Goal: Information Seeking & Learning: Learn about a topic

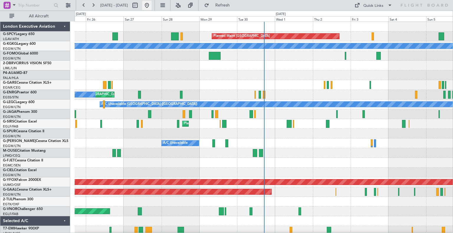
click at [152, 6] on button at bounding box center [146, 5] width 9 height 9
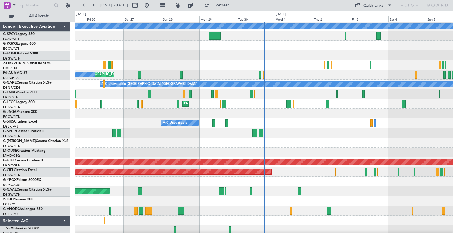
scroll to position [20, 0]
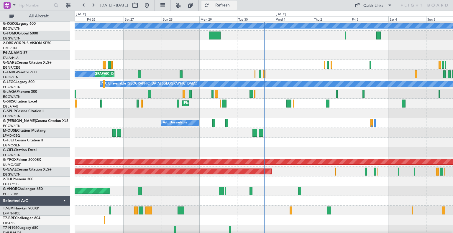
click at [235, 5] on span "Refresh" at bounding box center [222, 5] width 25 height 4
click at [231, 7] on span "Refresh" at bounding box center [222, 5] width 25 height 4
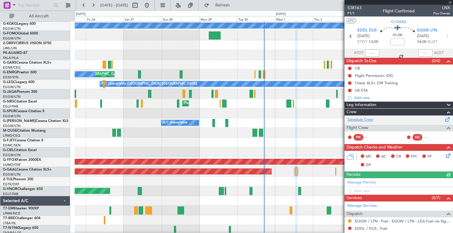
click at [369, 121] on link "Schedule Crew" at bounding box center [360, 120] width 26 height 6
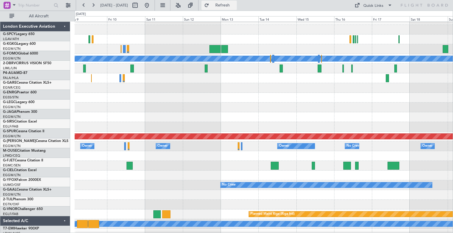
scroll to position [45, 0]
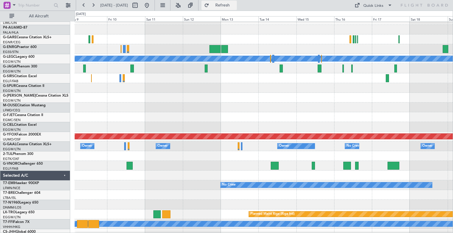
click at [234, 5] on span "Refresh" at bounding box center [222, 5] width 25 height 4
click at [152, 6] on button at bounding box center [146, 5] width 9 height 9
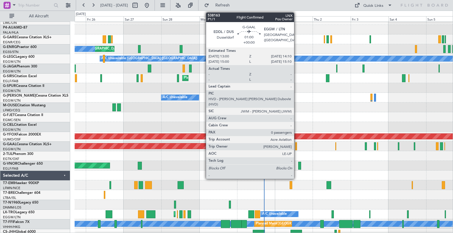
click at [297, 147] on div at bounding box center [296, 146] width 2 height 8
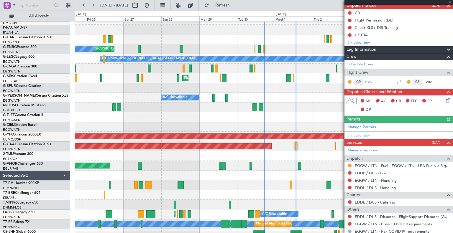
scroll to position [56, 0]
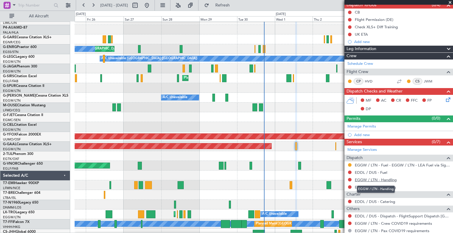
click at [379, 178] on link "EGGW / LTN - Handling" at bounding box center [376, 180] width 42 height 5
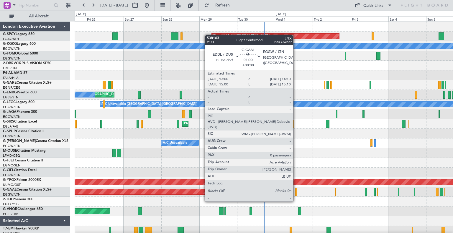
click at [296, 190] on div at bounding box center [296, 192] width 2 height 8
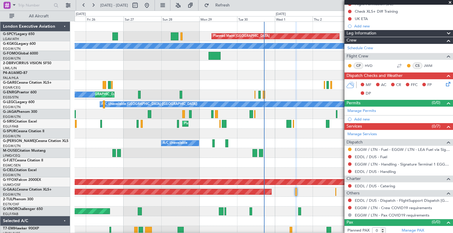
scroll to position [72, 0]
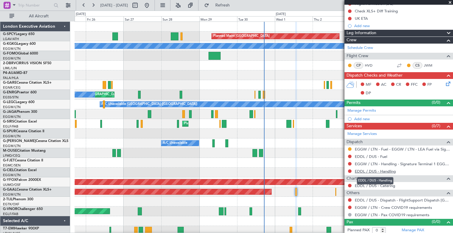
click at [386, 172] on link "EDDL / DUS - Handling" at bounding box center [375, 171] width 41 height 5
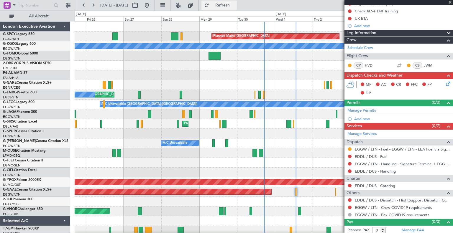
click at [234, 6] on span "Refresh" at bounding box center [222, 5] width 25 height 4
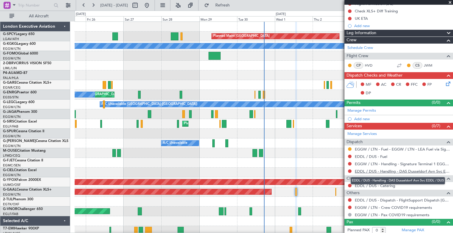
click at [364, 171] on link "EDDL / DUS - Handling - DAS Dusseldorf Avn Svc EDDL / DUS" at bounding box center [402, 171] width 95 height 5
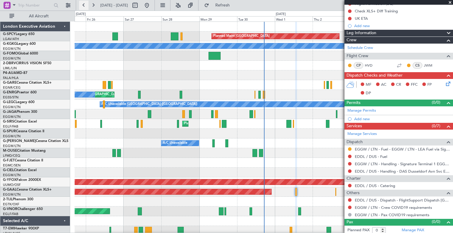
click at [85, 5] on button at bounding box center [83, 5] width 9 height 9
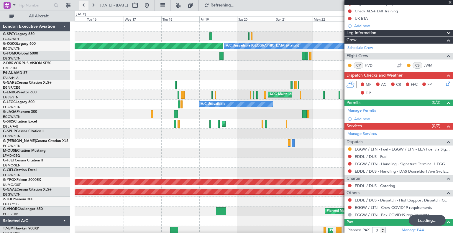
click at [85, 5] on button at bounding box center [83, 5] width 9 height 9
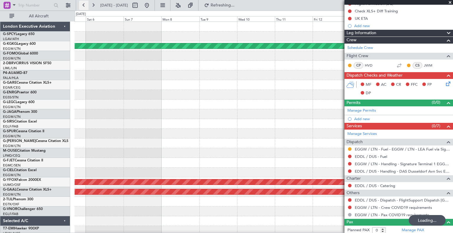
click at [85, 5] on button at bounding box center [83, 5] width 9 height 9
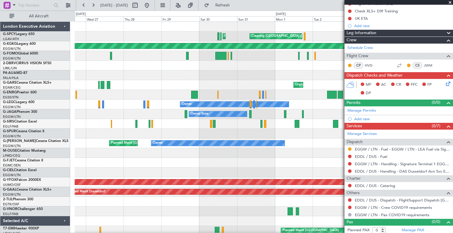
click at [449, 2] on span at bounding box center [450, 2] width 6 height 5
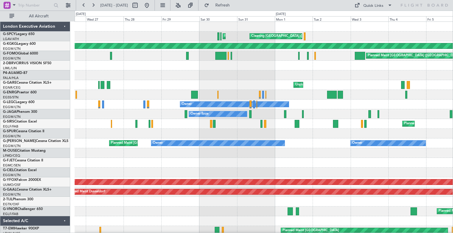
scroll to position [0, 0]
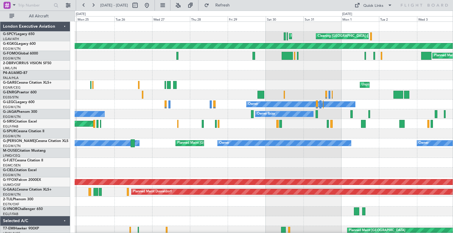
click at [362, 169] on div "Planned Maint Athens ([PERSON_NAME] Intl) Cleaning [GEOGRAPHIC_DATA] ([PERSON_N…" at bounding box center [264, 168] width 378 height 292
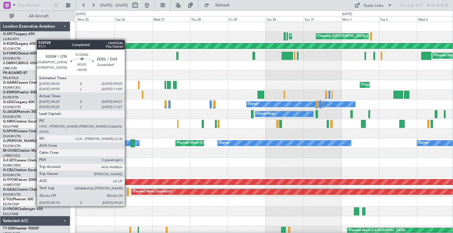
click at [127, 195] on div at bounding box center [128, 192] width 2 height 8
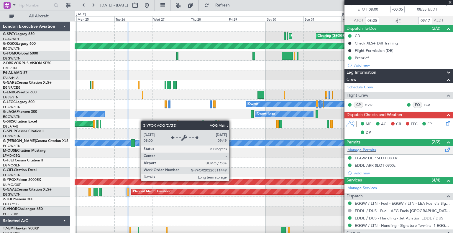
scroll to position [67, 0]
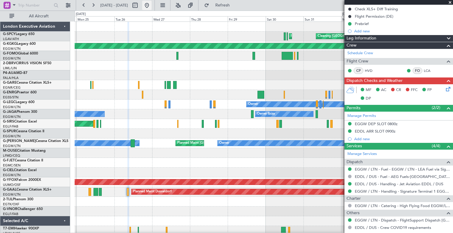
click at [152, 6] on button at bounding box center [146, 5] width 9 height 9
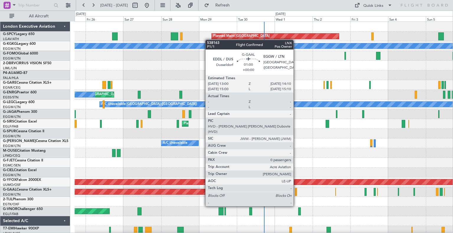
click at [296, 195] on div at bounding box center [296, 192] width 2 height 8
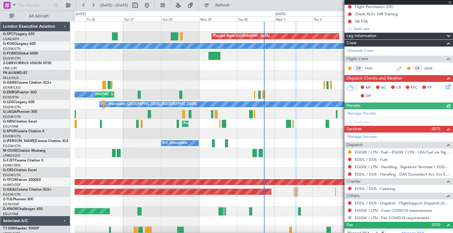
scroll to position [73, 0]
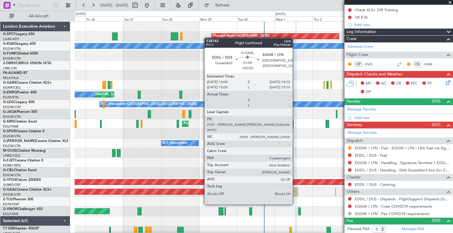
click at [295, 193] on div at bounding box center [296, 192] width 2 height 8
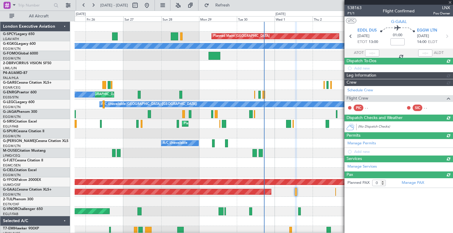
scroll to position [0, 0]
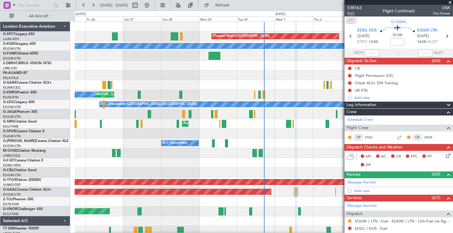
click at [352, 14] on span "P1/1" at bounding box center [354, 13] width 14 height 5
click at [235, 6] on span "Refresh" at bounding box center [222, 5] width 25 height 4
click at [370, 138] on link "HVD" at bounding box center [371, 137] width 13 height 5
click at [364, 120] on link "Schedule Crew" at bounding box center [360, 120] width 26 height 6
